Goal: Information Seeking & Learning: Learn about a topic

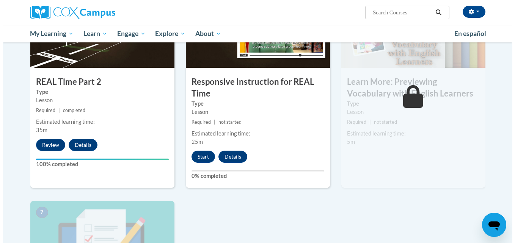
scroll to position [430, 0]
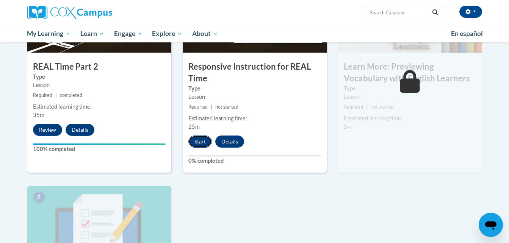
click at [197, 142] on button "Start" at bounding box center [199, 142] width 23 height 12
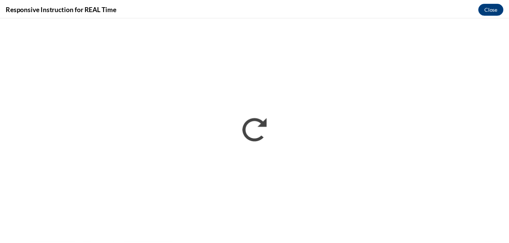
scroll to position [0, 0]
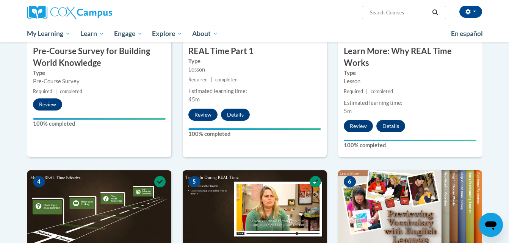
scroll to position [220, 0]
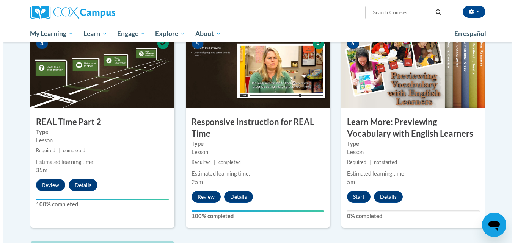
scroll to position [402, 0]
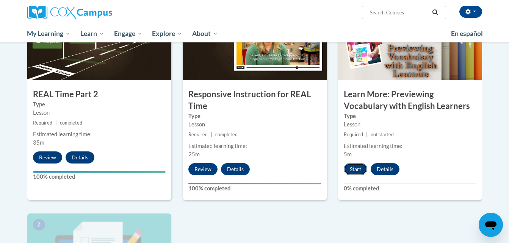
click at [350, 165] on button "Start" at bounding box center [355, 169] width 23 height 12
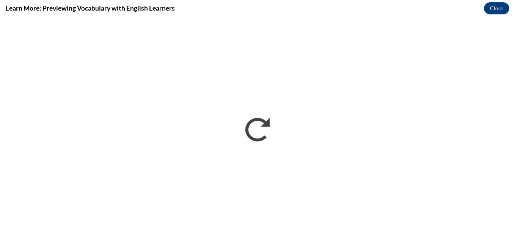
scroll to position [0, 0]
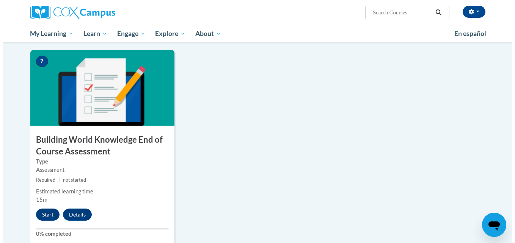
scroll to position [581, 0]
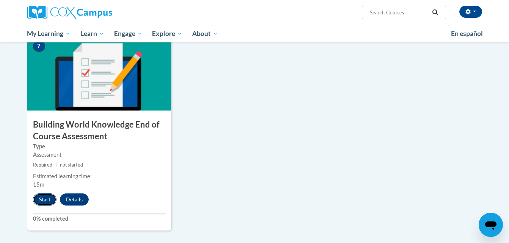
click at [47, 196] on button "Start" at bounding box center [44, 200] width 23 height 12
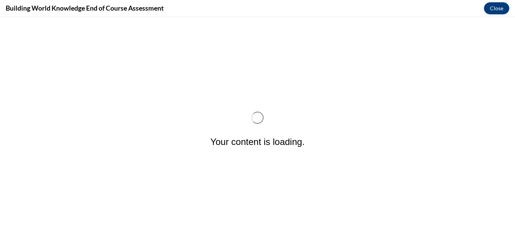
scroll to position [0, 0]
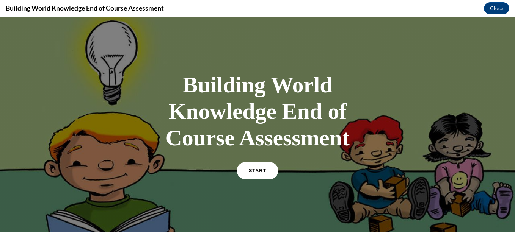
click at [250, 170] on span "START" at bounding box center [257, 171] width 17 height 6
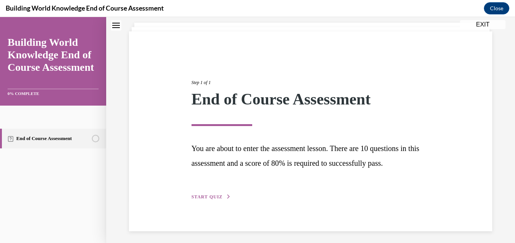
scroll to position [47, 0]
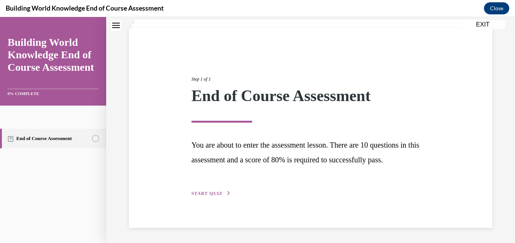
click at [212, 193] on span "START QUIZ" at bounding box center [206, 193] width 31 height 5
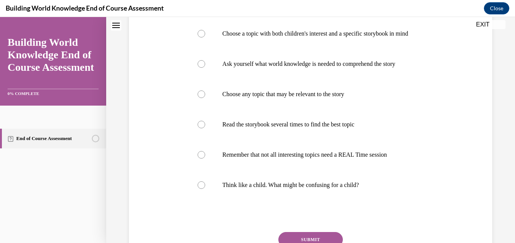
scroll to position [183, 0]
click at [198, 189] on div at bounding box center [201, 185] width 8 height 8
click at [198, 189] on input "Think like a child. What might be confusing for a child?" at bounding box center [201, 185] width 8 height 8
radio input "true"
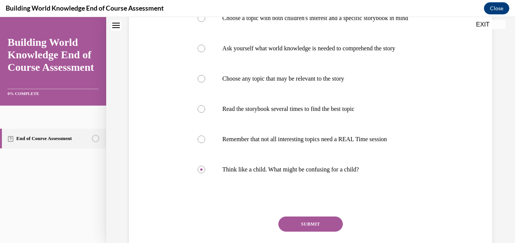
scroll to position [254, 0]
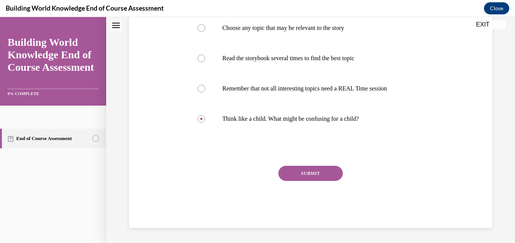
click at [324, 176] on div "Question 01/10 When pairing an informational book with your storybook, it is im…" at bounding box center [310, 42] width 241 height 372
click at [321, 181] on button "SUBMIT" at bounding box center [310, 173] width 64 height 15
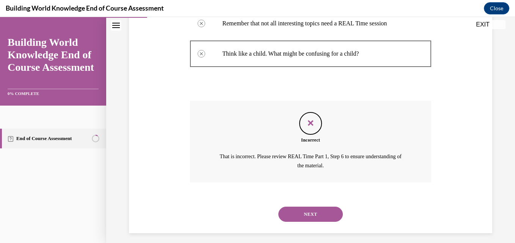
scroll to position [335, 0]
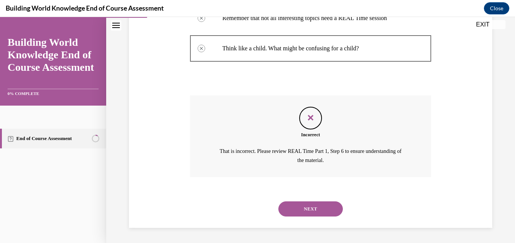
click at [315, 211] on button "NEXT" at bounding box center [310, 209] width 64 height 15
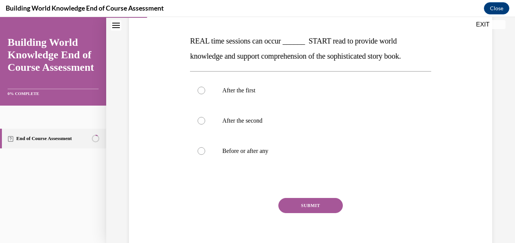
scroll to position [126, 0]
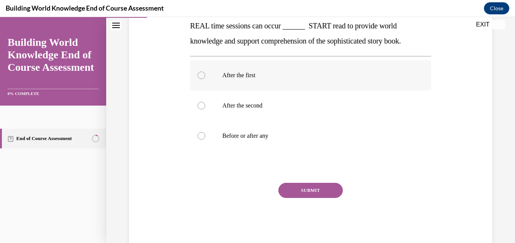
click at [209, 75] on label "After the first" at bounding box center [310, 75] width 241 height 30
click at [205, 75] on input "After the first" at bounding box center [201, 76] width 8 height 8
radio input "true"
click at [309, 192] on button "SUBMIT" at bounding box center [310, 190] width 64 height 15
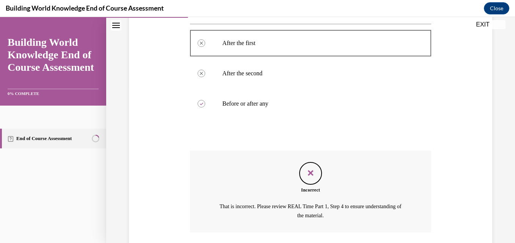
scroll to position [214, 0]
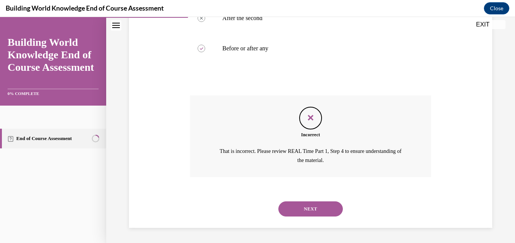
click at [328, 206] on button "NEXT" at bounding box center [310, 209] width 64 height 15
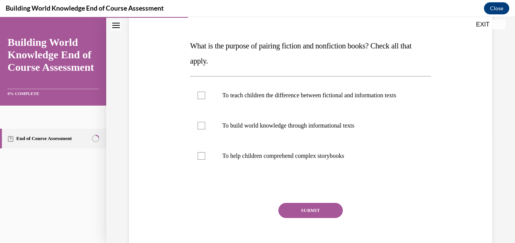
scroll to position [121, 0]
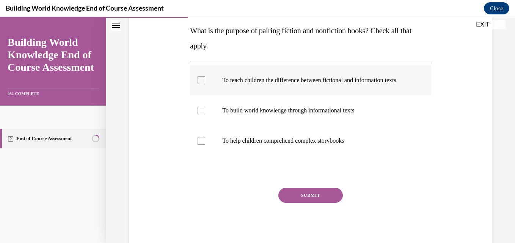
click at [198, 82] on div at bounding box center [201, 81] width 8 height 8
click at [198, 82] on input "To teach children the difference between fictional and information texts" at bounding box center [201, 81] width 8 height 8
checkbox input "true"
click at [296, 202] on button "SUBMIT" at bounding box center [310, 195] width 64 height 15
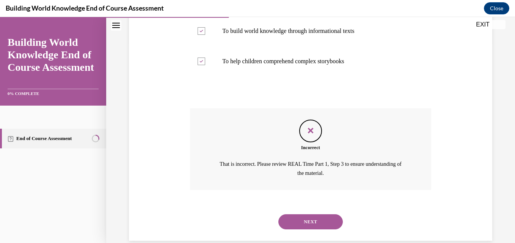
scroll to position [221, 0]
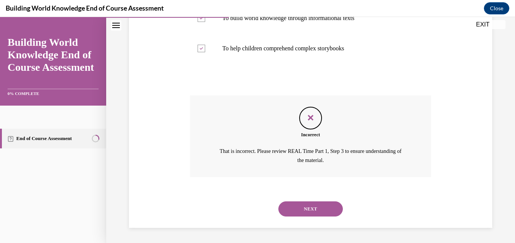
click at [302, 209] on button "NEXT" at bounding box center [310, 209] width 64 height 15
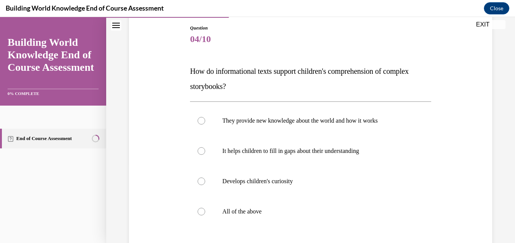
scroll to position [96, 0]
